Goal: Task Accomplishment & Management: Manage account settings

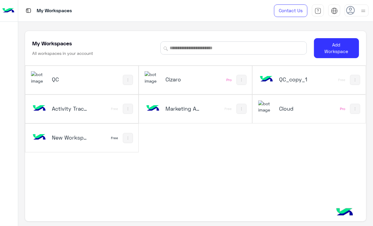
drag, startPoint x: 0, startPoint y: 0, endPoint x: 63, endPoint y: 81, distance: 102.7
click at [63, 81] on h5 "QC" at bounding box center [70, 79] width 37 height 7
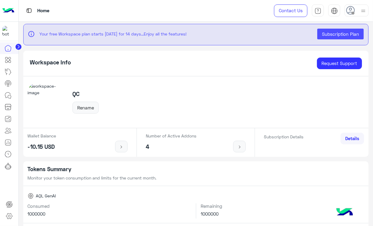
click at [7, 11] on img at bounding box center [8, 10] width 12 height 13
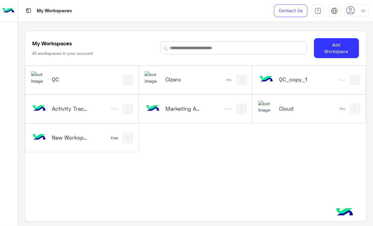
click at [203, 82] on div "Cizaro" at bounding box center [174, 79] width 61 height 17
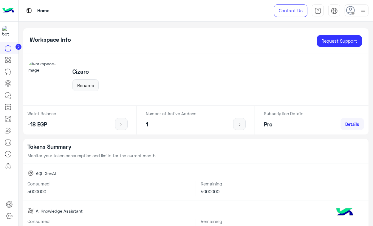
click at [8, 11] on img at bounding box center [8, 10] width 12 height 13
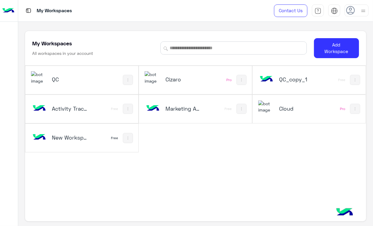
click at [62, 81] on h5 "QC" at bounding box center [70, 79] width 37 height 7
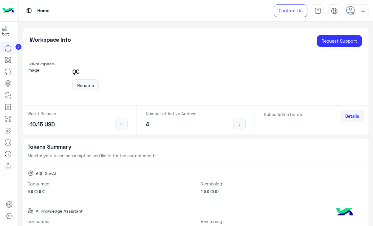
click at [13, 10] on img at bounding box center [8, 10] width 12 height 13
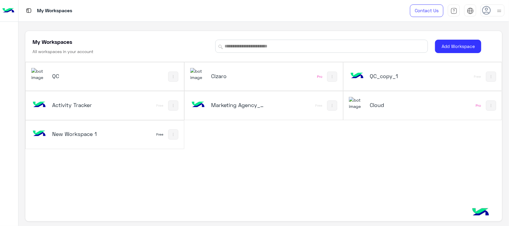
click at [108, 80] on div "QC" at bounding box center [75, 76] width 88 height 17
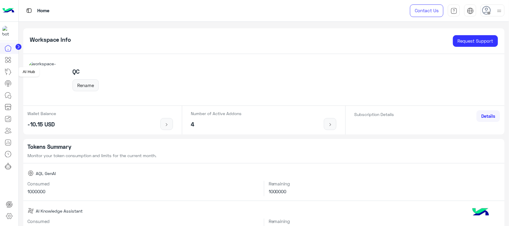
click at [8, 74] on icon at bounding box center [7, 71] width 7 height 7
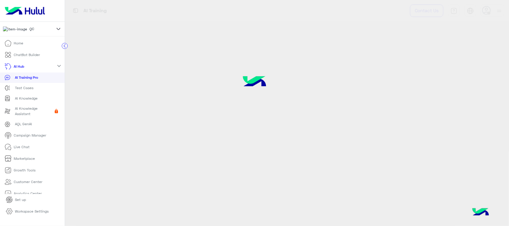
click at [21, 100] on p "AI Knowledge" at bounding box center [26, 98] width 23 height 5
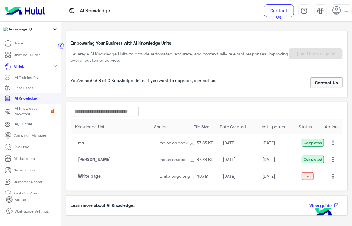
click at [62, 49] on div "Empowering Your Business with AI Knowledge Units. Leverage AI Knowledge Units t…" at bounding box center [206, 121] width 291 height 198
click at [61, 46] on icon at bounding box center [60, 45] width 1 height 3
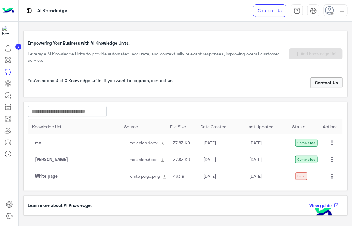
click at [332, 10] on icon at bounding box center [329, 10] width 9 height 9
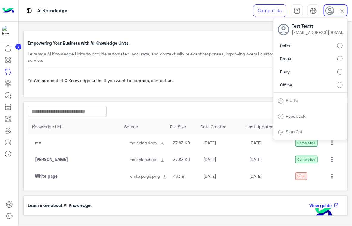
click at [299, 104] on div "Profile" at bounding box center [310, 100] width 74 height 16
click at [288, 105] on div "Profile" at bounding box center [310, 100] width 74 height 16
click at [300, 95] on div "Profile" at bounding box center [310, 100] width 74 height 16
click at [296, 101] on link "Profile" at bounding box center [292, 100] width 12 height 5
click at [279, 103] on img at bounding box center [281, 101] width 6 height 6
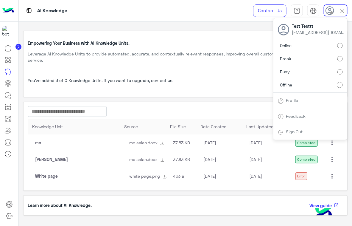
click at [288, 102] on link "Profile" at bounding box center [292, 100] width 12 height 5
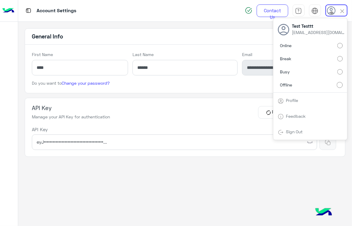
click at [153, 108] on div "API Key Manage your API Key for authentication Regenrate Revoke" at bounding box center [185, 112] width 307 height 15
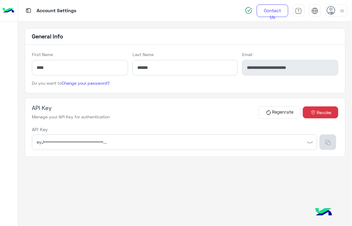
click at [331, 144] on button "button" at bounding box center [328, 141] width 17 height 15
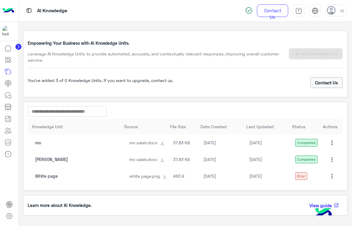
click at [330, 142] on mat-icon "more_vert" at bounding box center [332, 142] width 7 height 7
click at [320, 170] on button "Delete" at bounding box center [317, 170] width 33 height 14
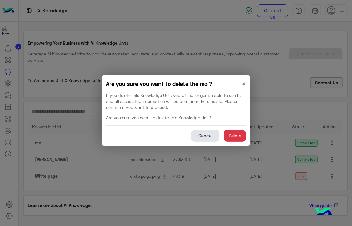
click at [206, 137] on button "Cancel" at bounding box center [206, 136] width 28 height 12
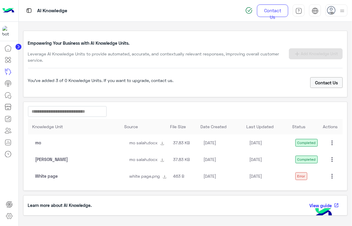
click at [331, 144] on mat-icon "more_vert" at bounding box center [332, 142] width 7 height 7
click at [319, 170] on button "Delete" at bounding box center [317, 170] width 33 height 14
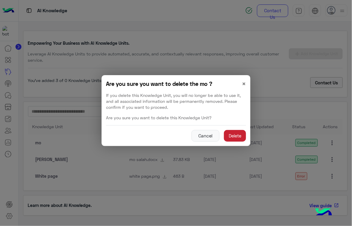
click at [229, 133] on button "Delete" at bounding box center [235, 136] width 22 height 12
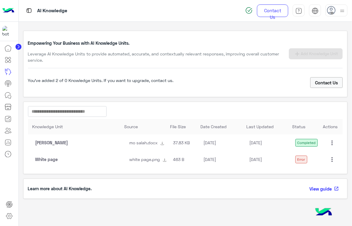
click at [333, 139] on mat-icon "more_vert" at bounding box center [332, 142] width 7 height 7
click at [318, 170] on span "Delete" at bounding box center [313, 170] width 12 height 5
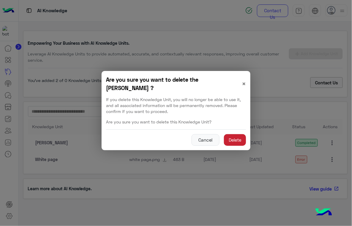
click at [240, 143] on button "Delete" at bounding box center [235, 140] width 22 height 12
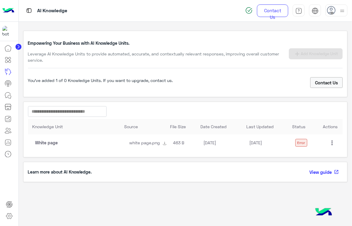
click at [332, 144] on mat-icon "more_vert" at bounding box center [332, 142] width 7 height 7
click at [321, 173] on button "Delete" at bounding box center [318, 170] width 33 height 14
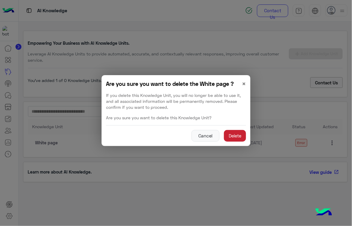
click at [245, 135] on button "Delete" at bounding box center [235, 136] width 22 height 12
